Goal: Transaction & Acquisition: Purchase product/service

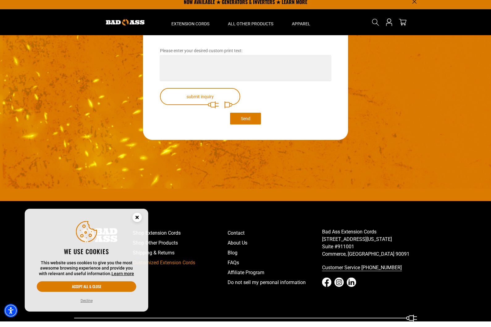
scroll to position [1165, 0]
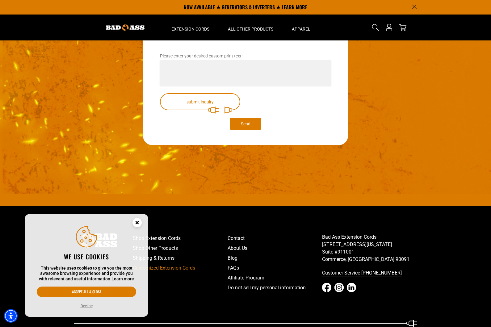
click at [128, 233] on icon "Close this option" at bounding box center [137, 224] width 19 height 19
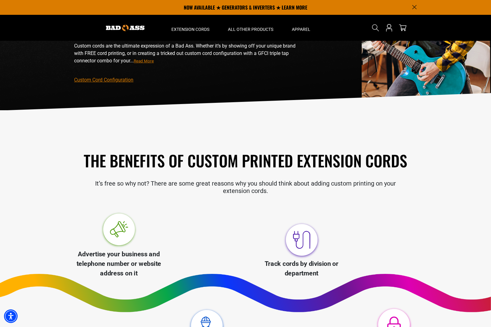
scroll to position [0, 0]
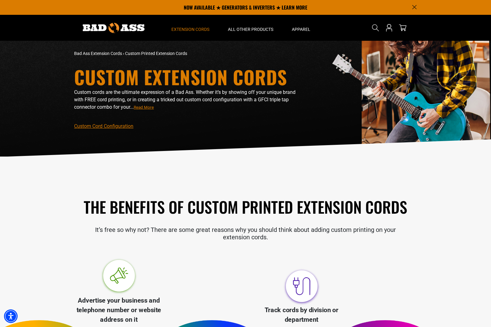
click at [193, 27] on span "Extension Cords" at bounding box center [190, 30] width 38 height 6
click at [182, 31] on span "Extension Cords" at bounding box center [190, 30] width 38 height 6
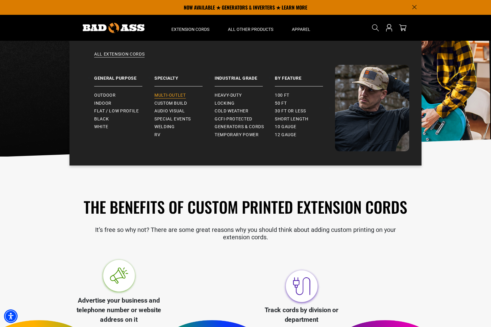
click at [167, 94] on span "Multi-Outlet" at bounding box center [169, 96] width 31 height 6
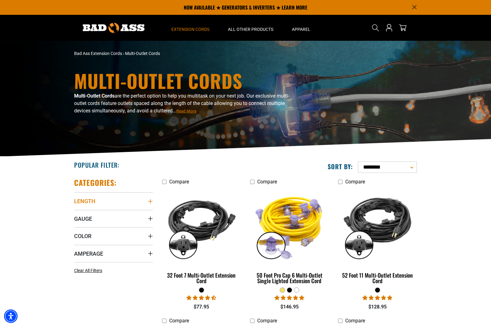
click at [86, 199] on span "Length" at bounding box center [84, 201] width 21 height 7
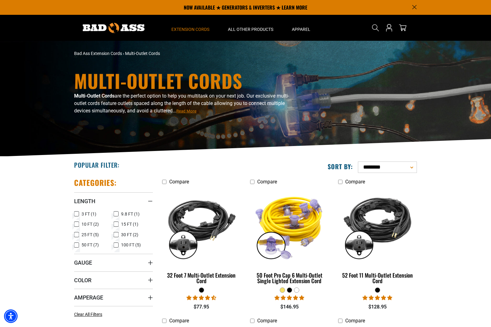
click at [76, 224] on icon at bounding box center [76, 224] width 5 height 8
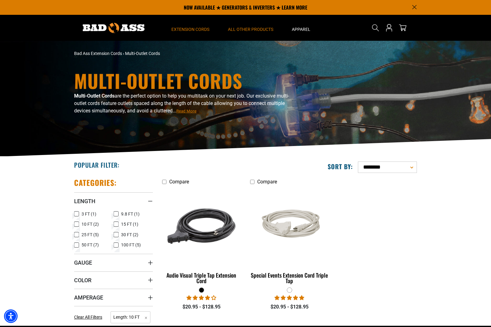
click at [250, 32] on summary "All Other Products" at bounding box center [251, 28] width 64 height 26
